Goal: Task Accomplishment & Management: Manage account settings

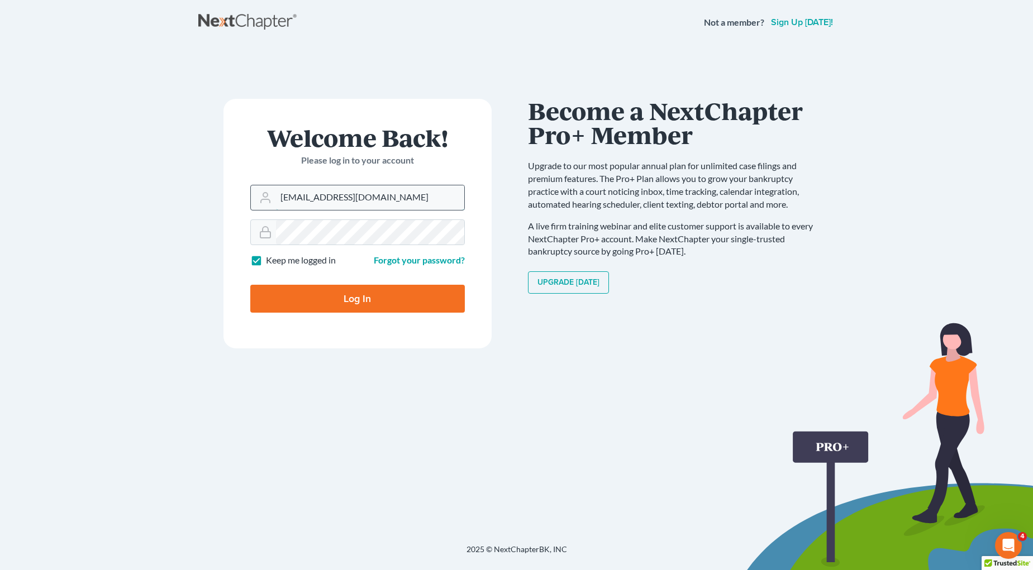
click at [391, 194] on input "[EMAIL_ADDRESS][DOMAIN_NAME]" at bounding box center [370, 197] width 188 height 25
drag, startPoint x: 407, startPoint y: 199, endPoint x: 252, endPoint y: 202, distance: 154.2
click at [252, 202] on div "[EMAIL_ADDRESS][DOMAIN_NAME]" at bounding box center [357, 198] width 214 height 26
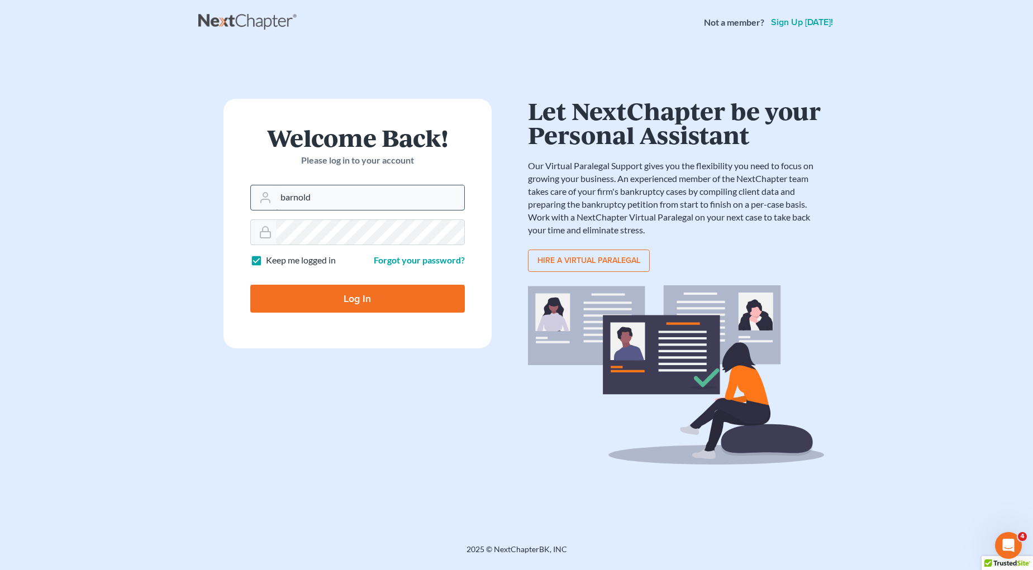
type input "[EMAIL_ADDRESS][DOMAIN_NAME]"
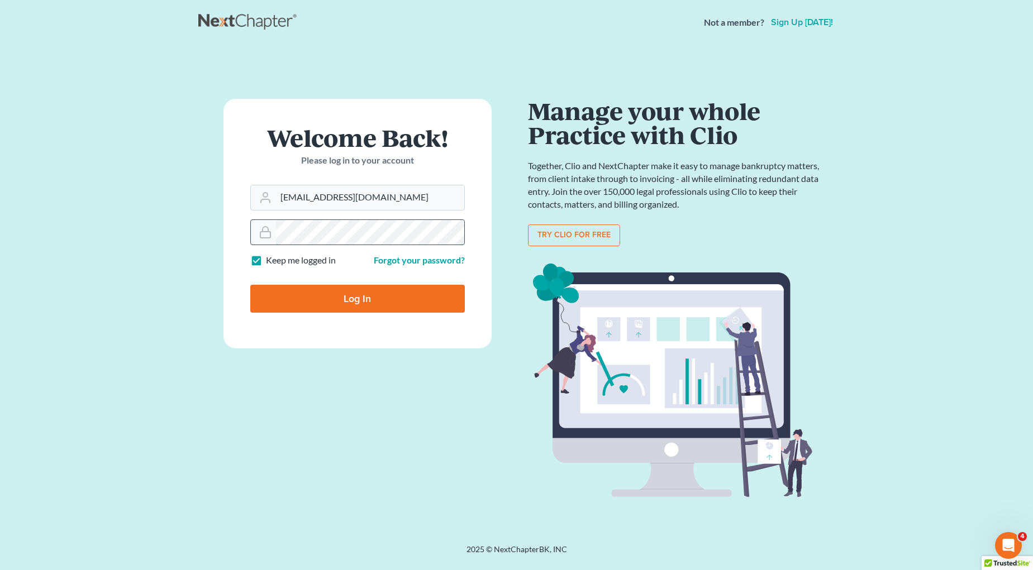
click at [273, 232] on div at bounding box center [357, 233] width 214 height 26
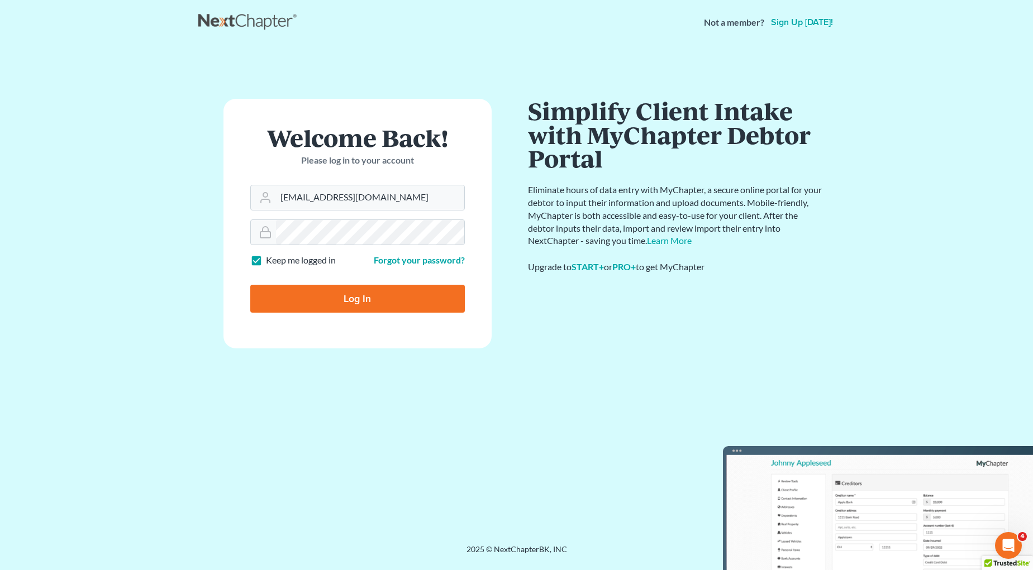
click at [318, 297] on input "Log In" at bounding box center [357, 299] width 214 height 28
type input "Thinking..."
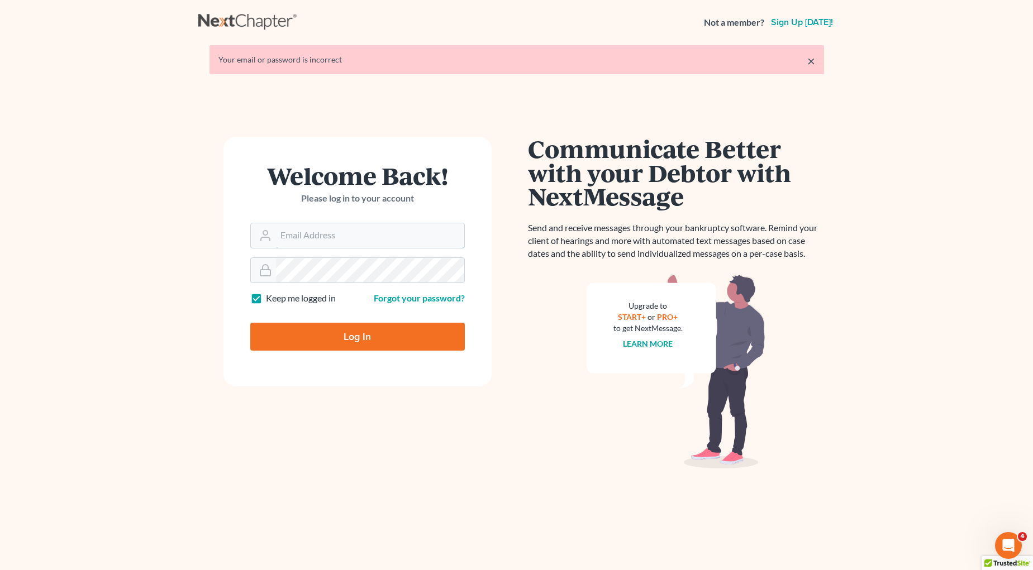
type input "[EMAIL_ADDRESS][DOMAIN_NAME]"
click at [363, 333] on input "Log In" at bounding box center [357, 337] width 214 height 28
type input "Thinking..."
click at [396, 231] on input "[EMAIL_ADDRESS][DOMAIN_NAME]" at bounding box center [370, 235] width 188 height 25
drag, startPoint x: 404, startPoint y: 235, endPoint x: 280, endPoint y: 231, distance: 123.5
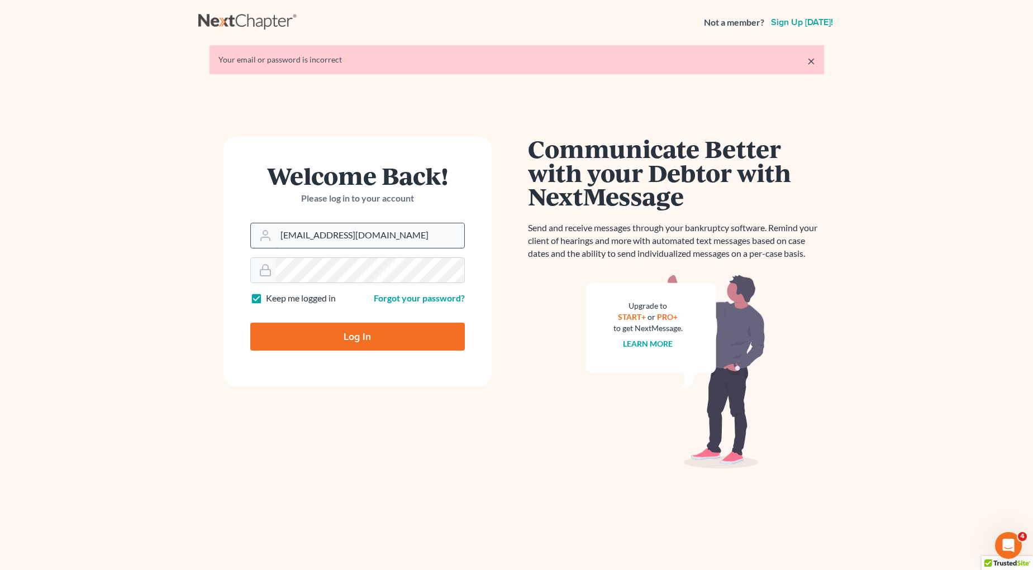
click at [269, 234] on div "[EMAIL_ADDRESS][DOMAIN_NAME]" at bounding box center [357, 236] width 214 height 26
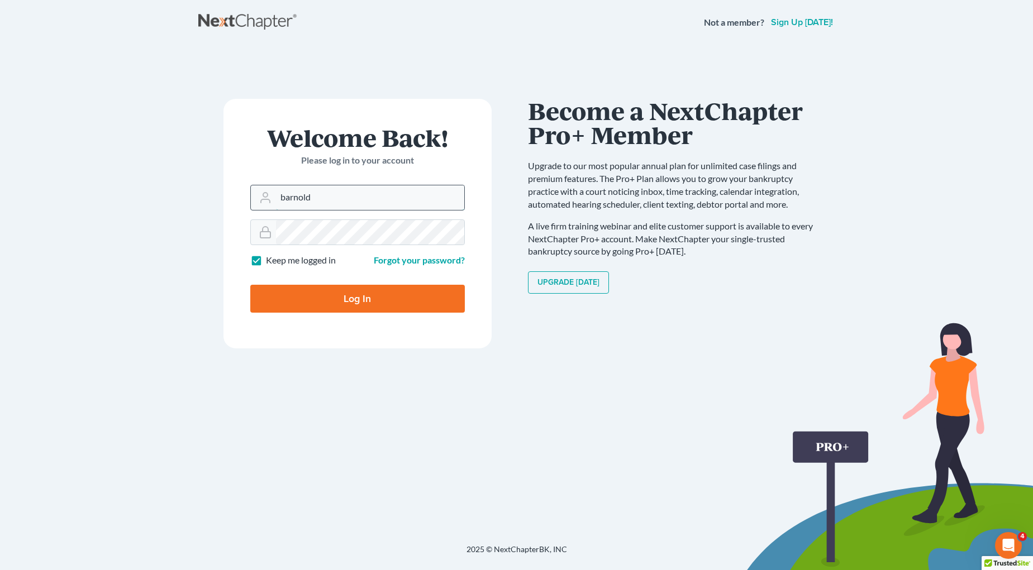
type input "[EMAIL_ADDRESS][DOMAIN_NAME]"
click at [265, 232] on div at bounding box center [357, 233] width 214 height 26
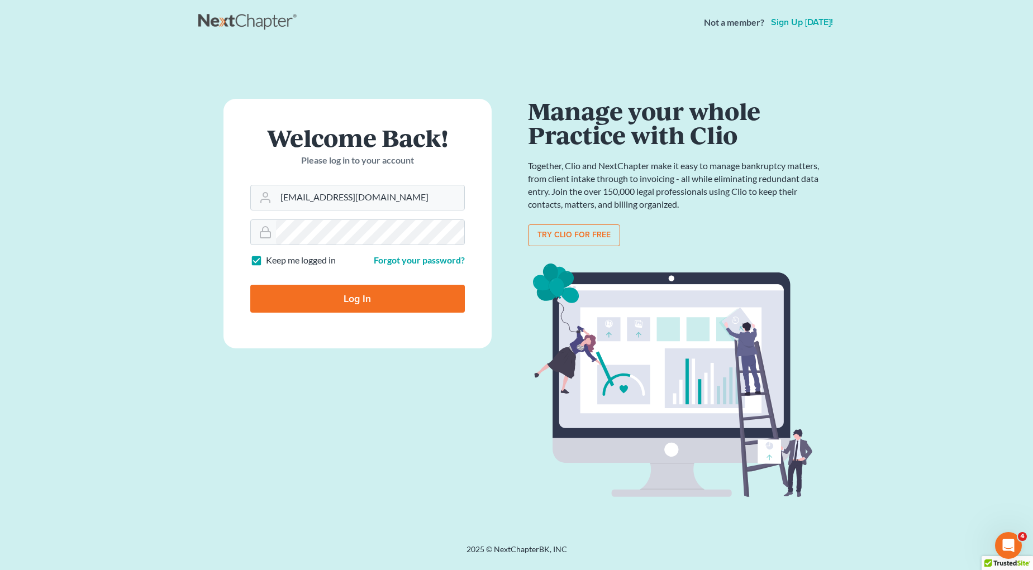
click at [290, 297] on input "Log In" at bounding box center [357, 299] width 214 height 28
type input "Thinking..."
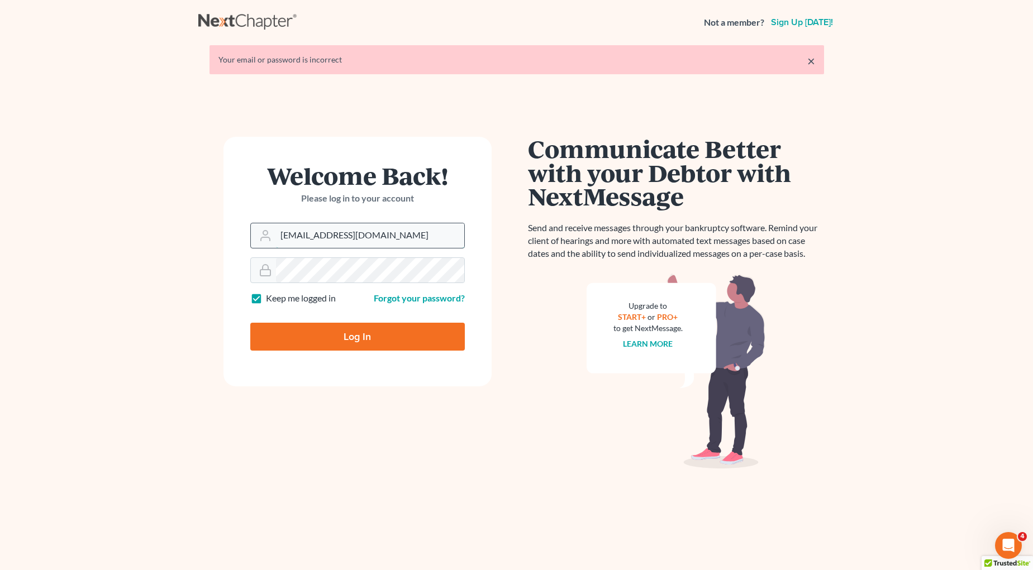
click at [393, 241] on input "[EMAIL_ADDRESS][DOMAIN_NAME]" at bounding box center [370, 235] width 188 height 25
drag, startPoint x: 409, startPoint y: 235, endPoint x: 282, endPoint y: 235, distance: 127.4
click at [277, 232] on input "[EMAIL_ADDRESS][DOMAIN_NAME]" at bounding box center [370, 235] width 188 height 25
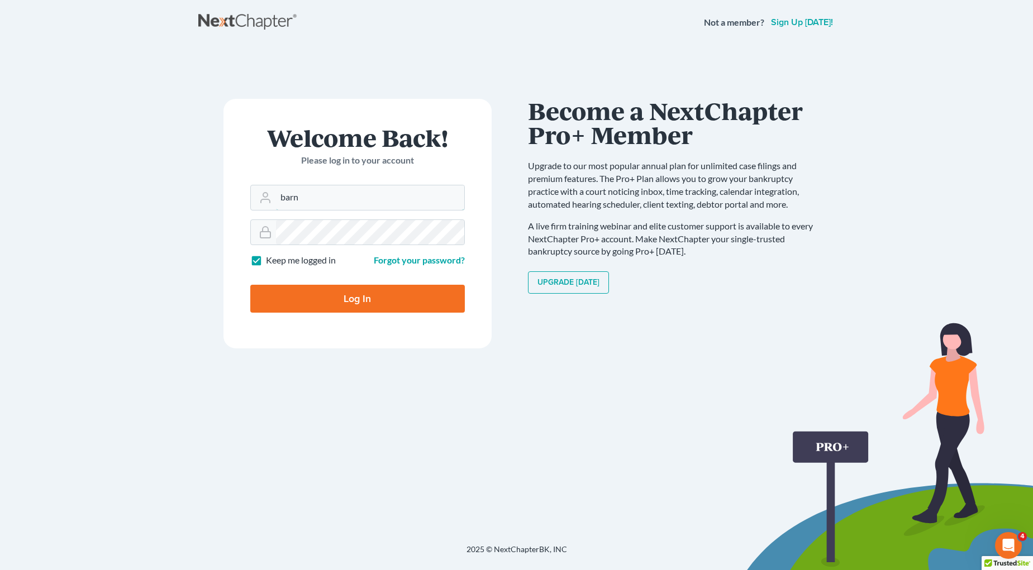
type input "[EMAIL_ADDRESS][DOMAIN_NAME]"
click at [230, 225] on form "Welcome Back! Please log in to your account Email Address barnold@arnoldlawoffi…" at bounding box center [357, 224] width 268 height 250
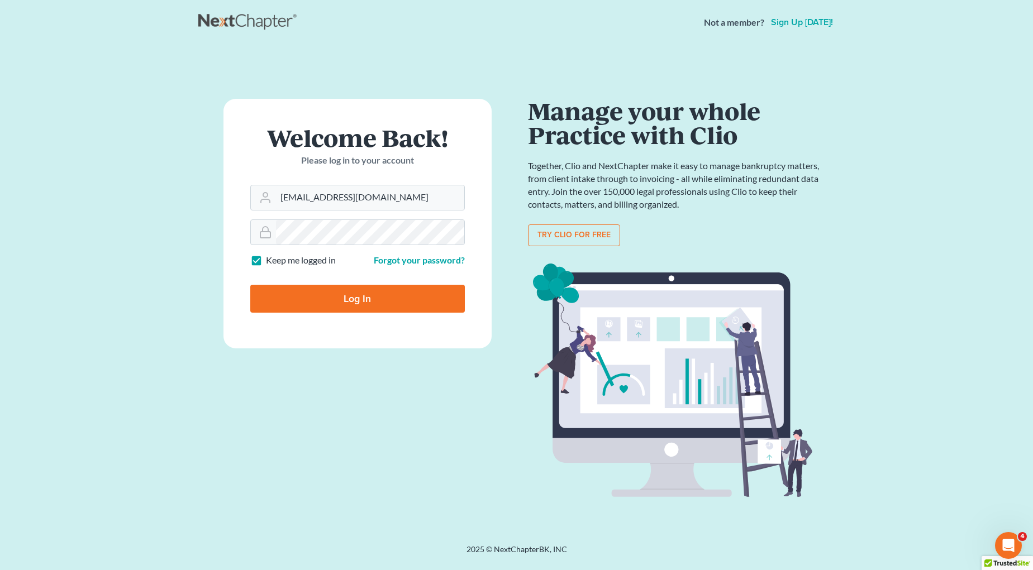
click at [307, 294] on input "Log In" at bounding box center [357, 299] width 214 height 28
type input "Thinking..."
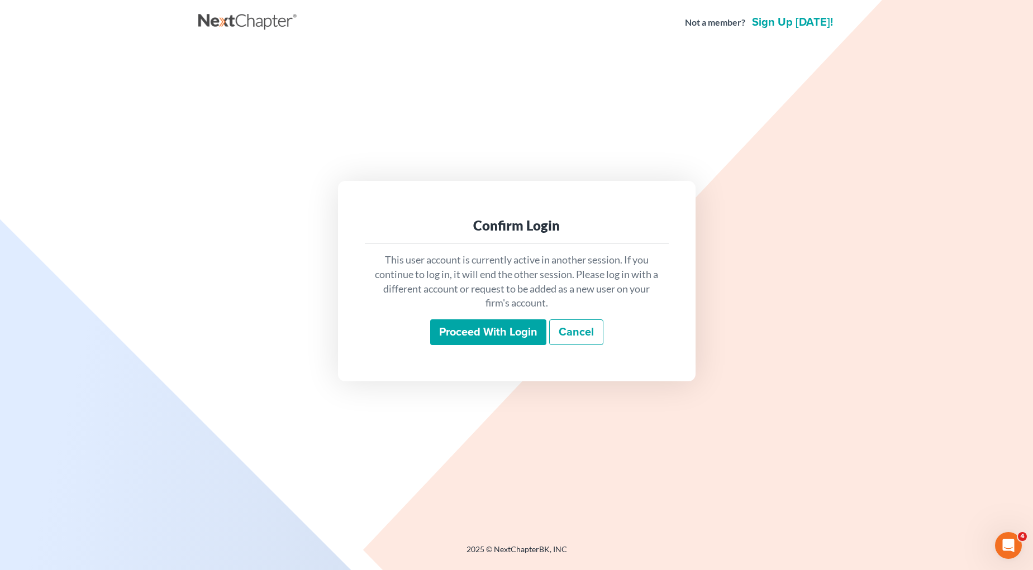
click at [491, 333] on input "Proceed with login" at bounding box center [488, 333] width 116 height 26
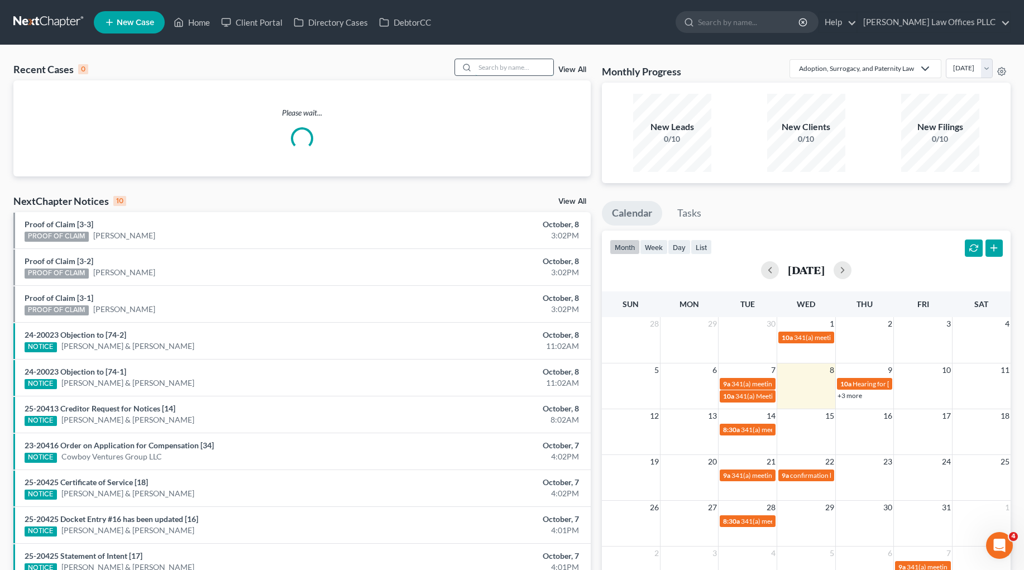
click at [500, 66] on input "search" at bounding box center [514, 67] width 78 height 16
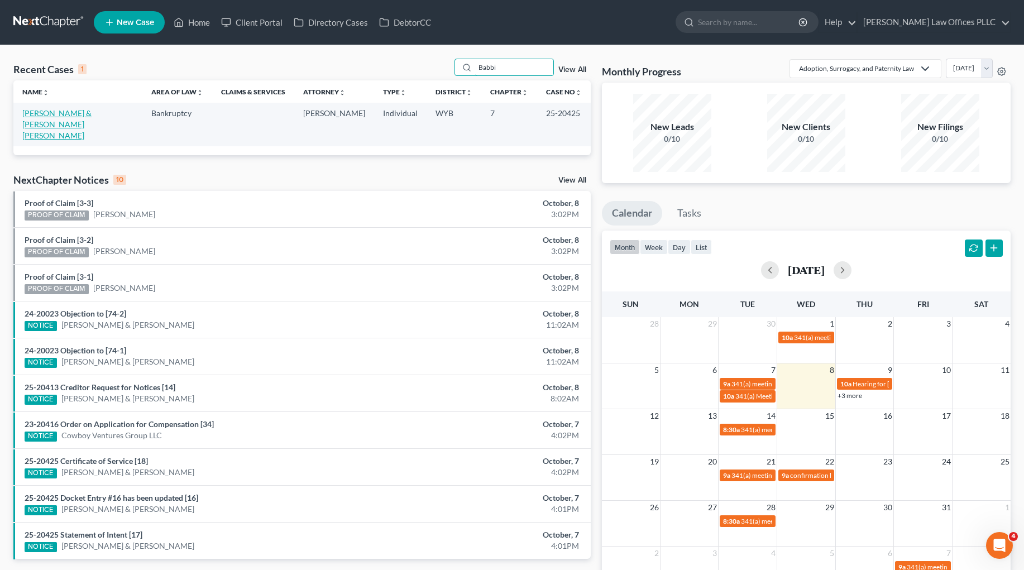
type input "Babbi"
click at [80, 110] on link "Echeverria, Aristeo & Babbitt Echeverria, Olivia" at bounding box center [56, 124] width 69 height 32
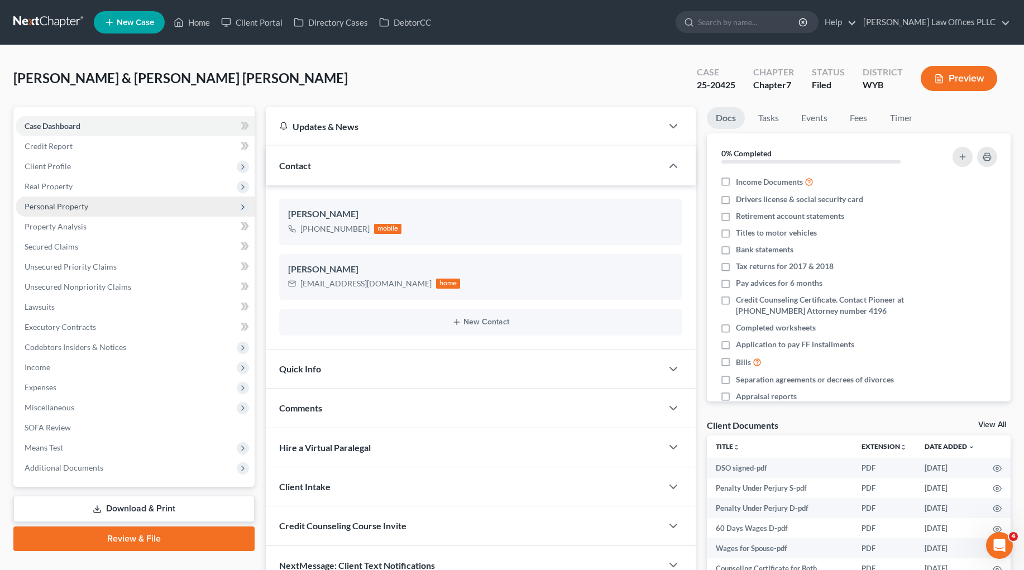
click at [83, 202] on span "Personal Property" at bounding box center [57, 206] width 64 height 9
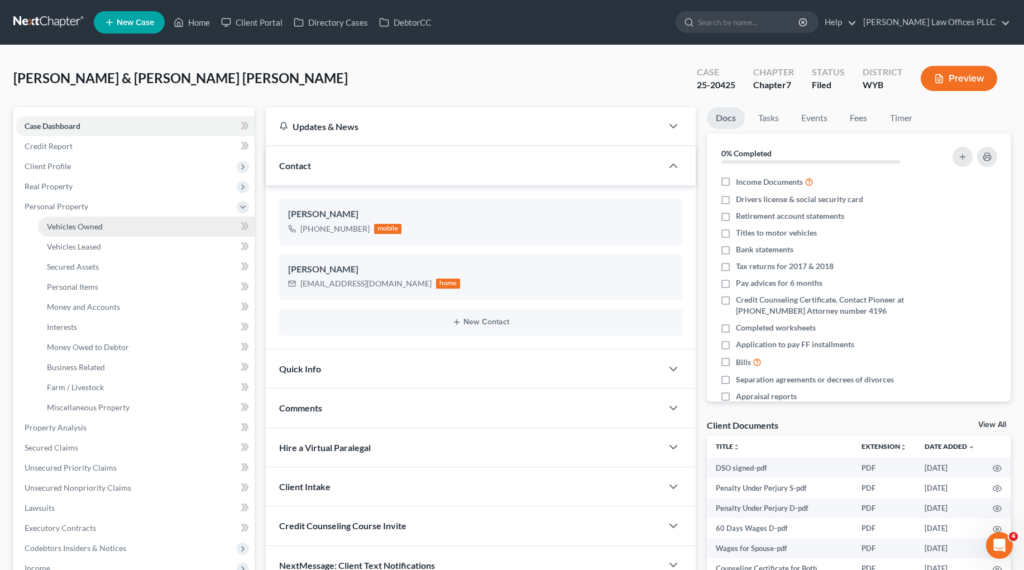
click at [93, 228] on span "Vehicles Owned" at bounding box center [75, 226] width 56 height 9
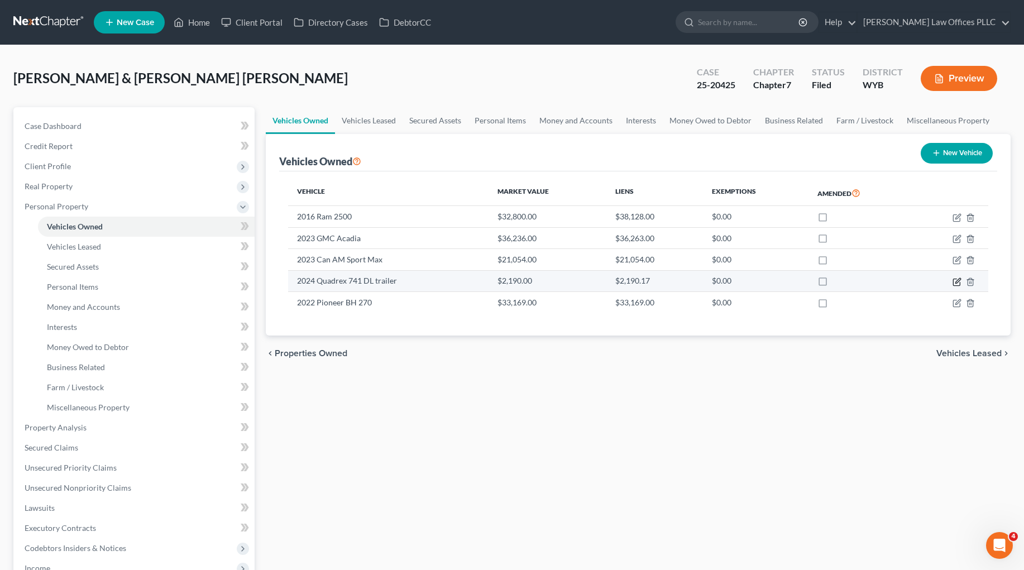
click at [961, 278] on icon "button" at bounding box center [957, 282] width 9 height 9
select select "2"
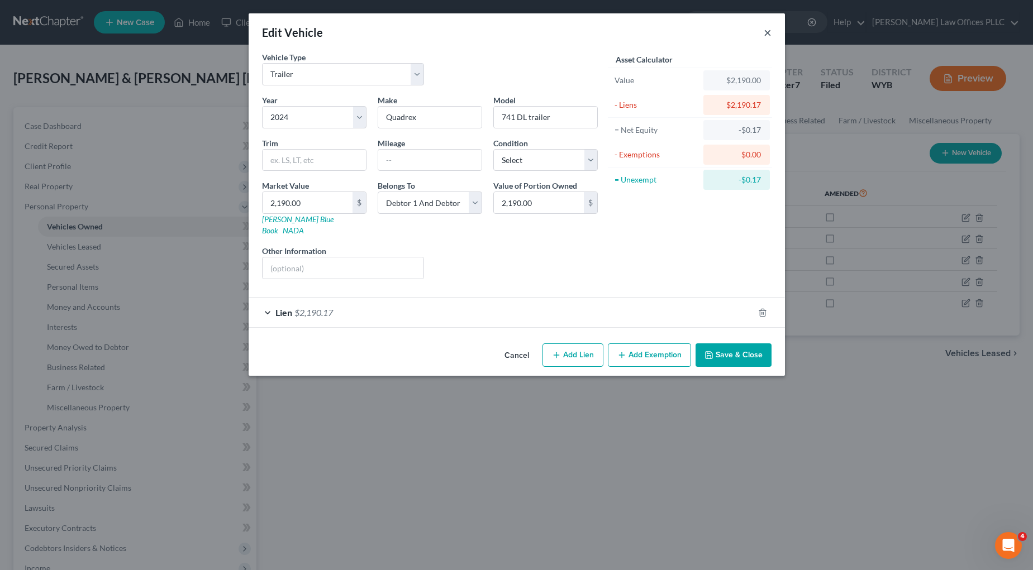
click at [766, 31] on button "×" at bounding box center [768, 32] width 8 height 13
